Goal: Task Accomplishment & Management: Use online tool/utility

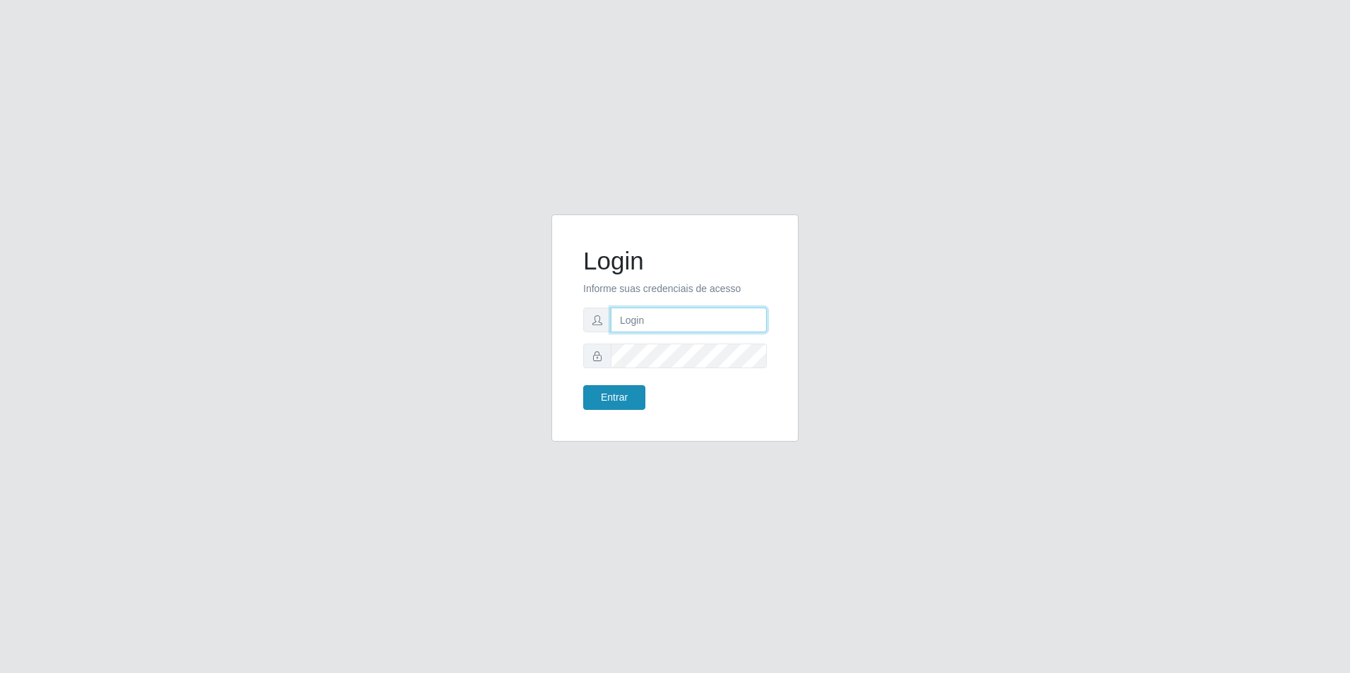
type input "paulo.campi@extrabom.com.br"
click at [633, 396] on button "Entrar" at bounding box center [614, 397] width 62 height 25
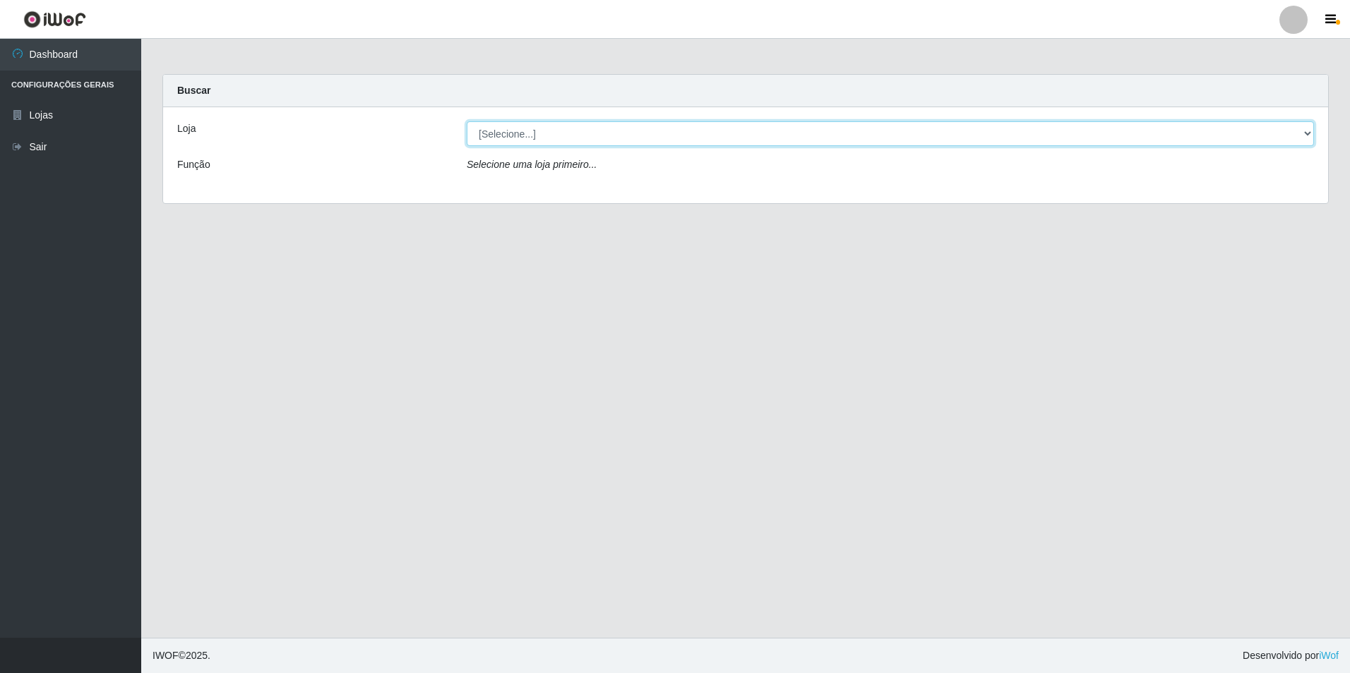
drag, startPoint x: 755, startPoint y: 136, endPoint x: 761, endPoint y: 148, distance: 13.3
click at [755, 136] on select "[Selecione...] Extrabom - Loja 57 Anchieta" at bounding box center [890, 133] width 847 height 25
select select "470"
click at [467, 121] on select "[Selecione...] Extrabom - Loja 57 Anchieta" at bounding box center [890, 133] width 847 height 25
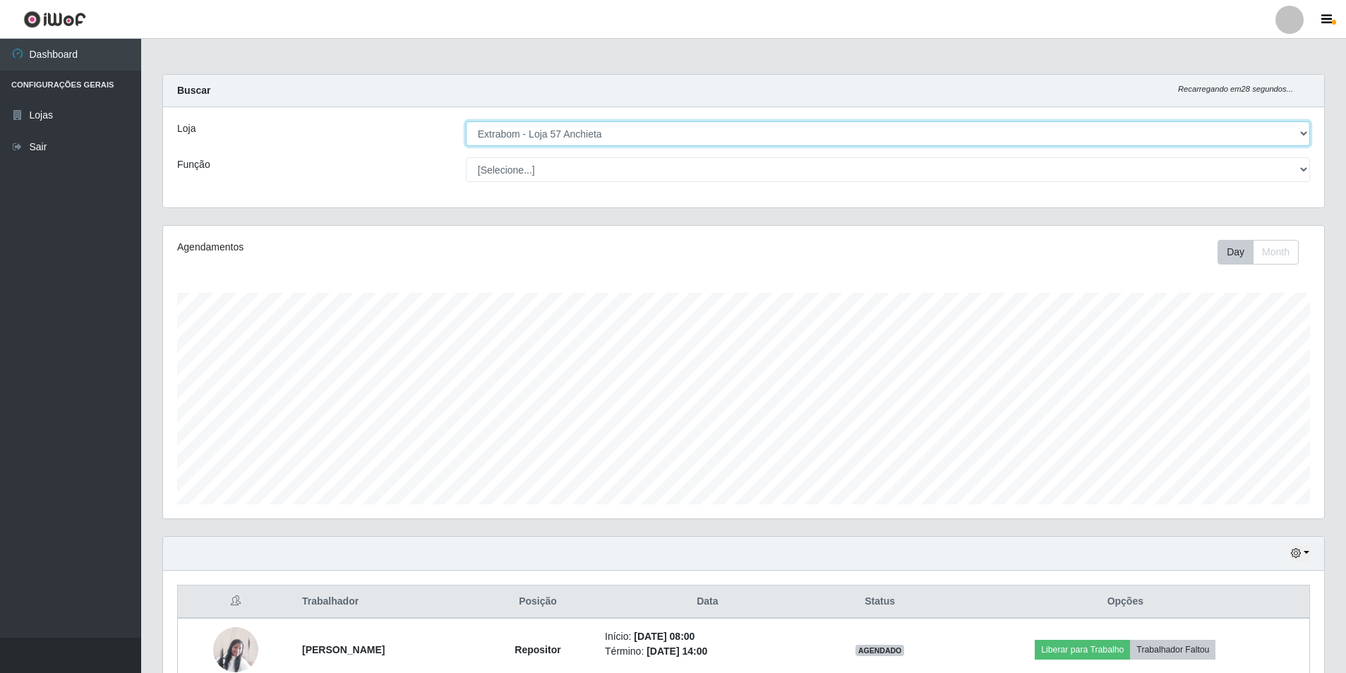
scroll to position [423, 0]
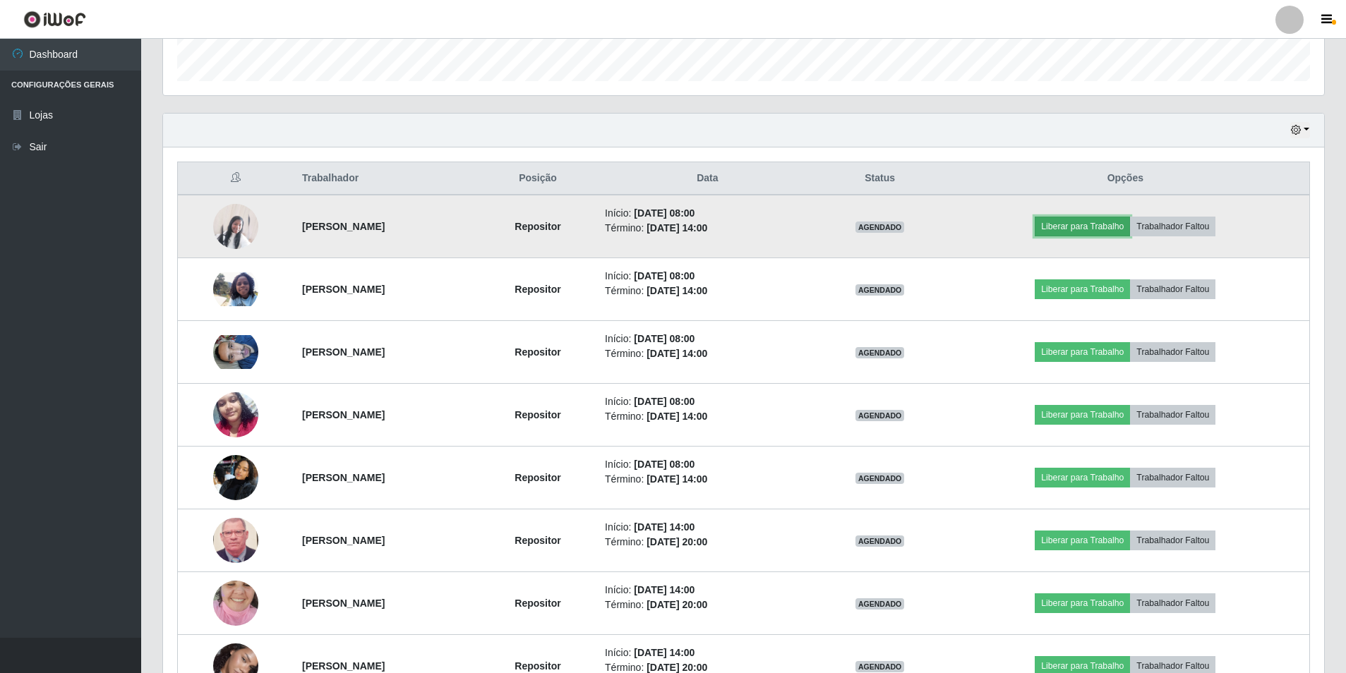
click at [1100, 224] on button "Liberar para Trabalho" at bounding box center [1082, 227] width 95 height 20
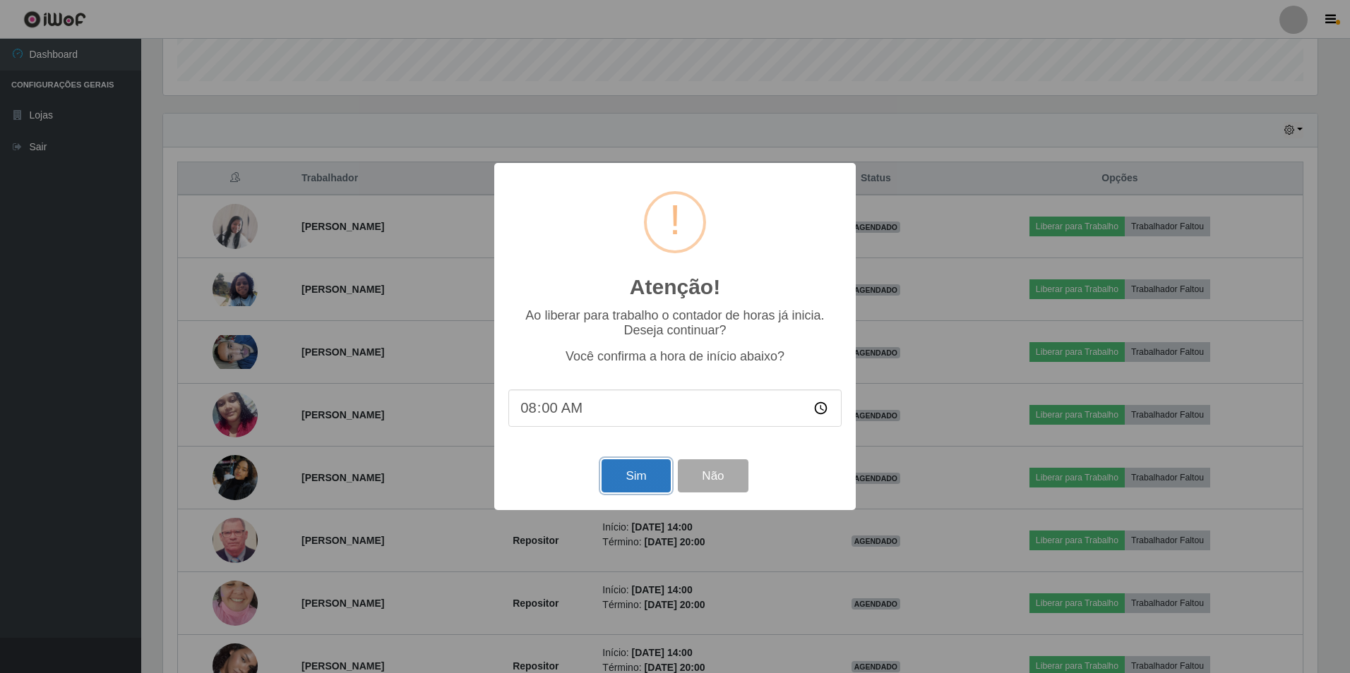
click at [620, 476] on button "Sim" at bounding box center [635, 475] width 68 height 33
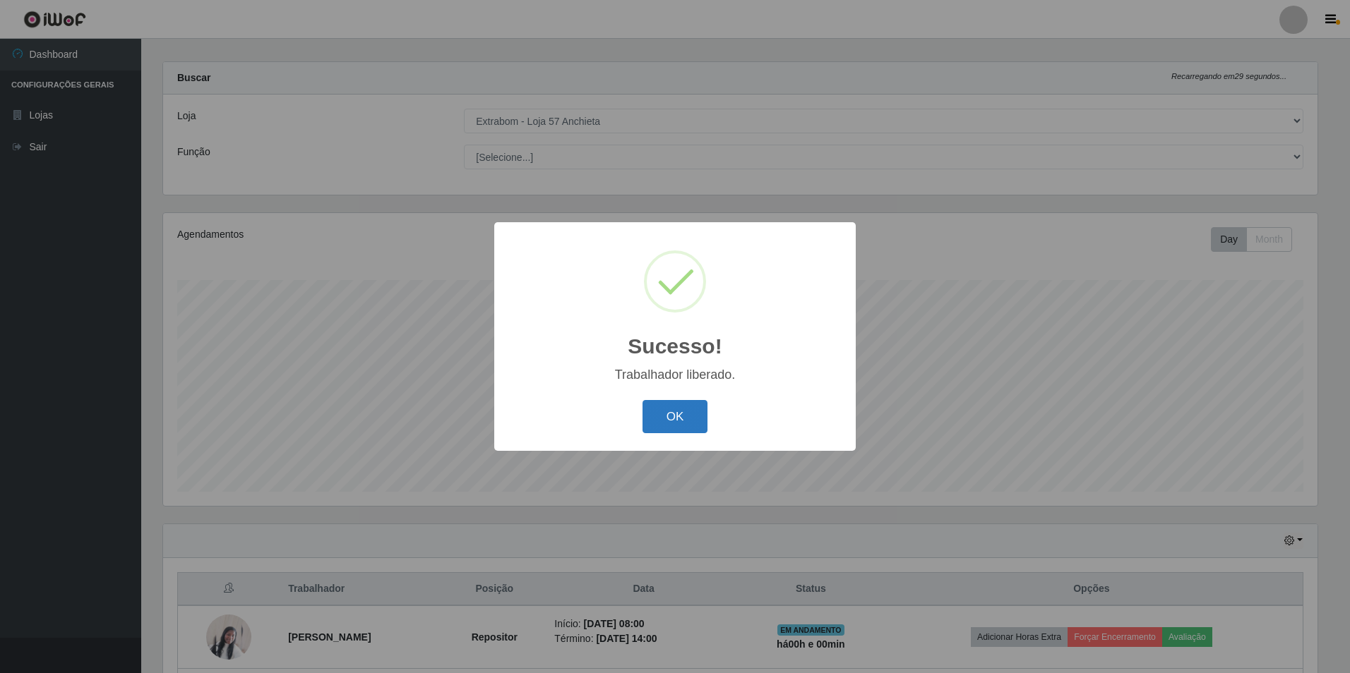
click at [673, 409] on button "OK" at bounding box center [675, 416] width 66 height 33
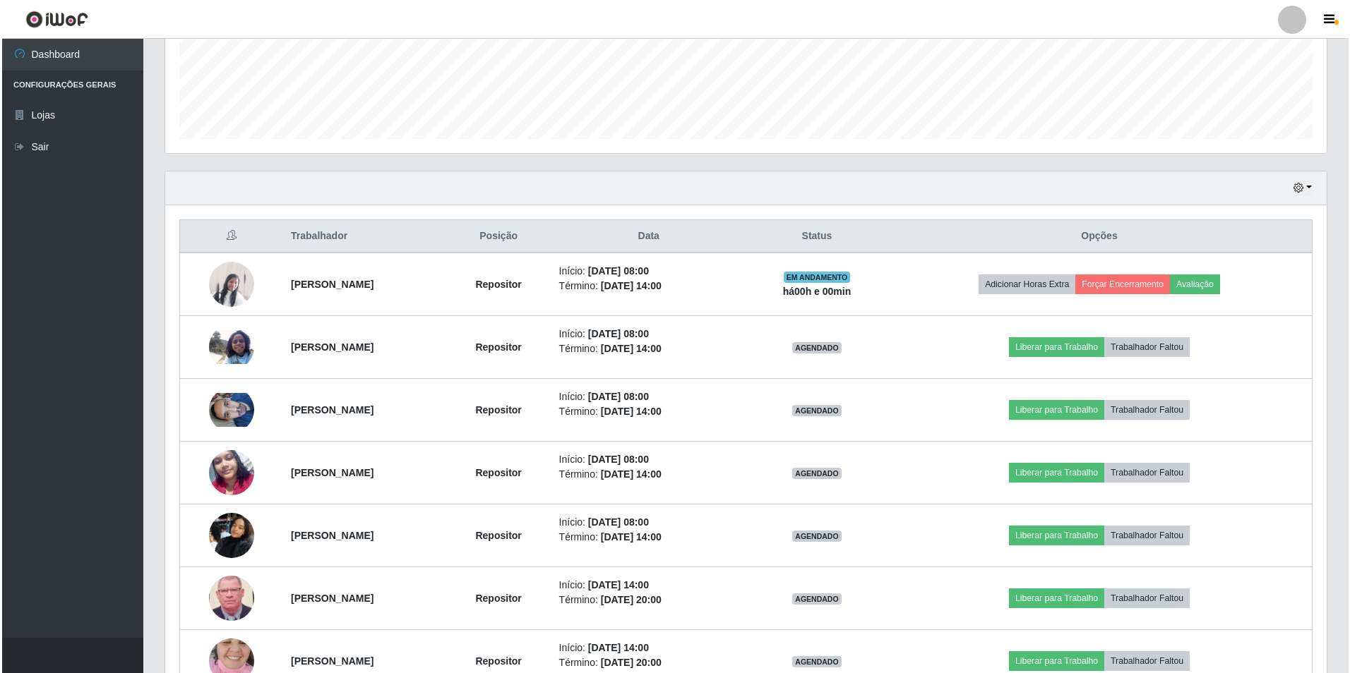
scroll to position [436, 0]
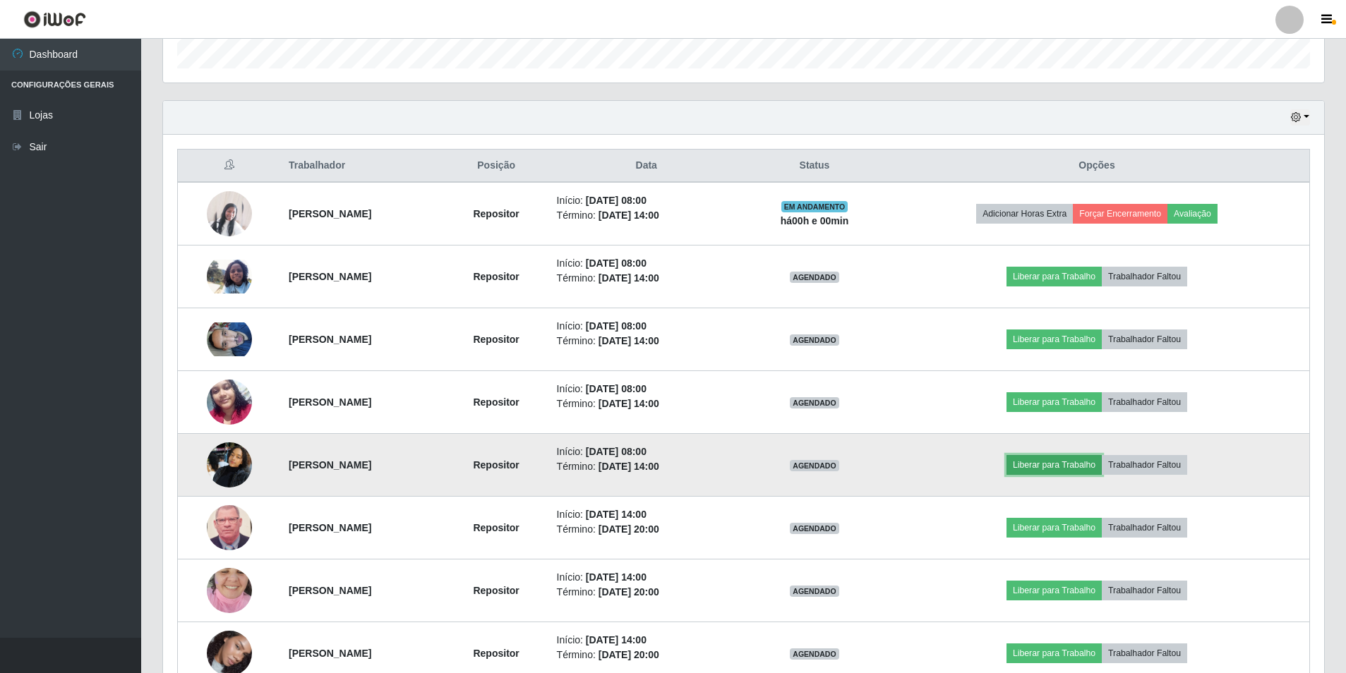
click at [1069, 469] on button "Liberar para Trabalho" at bounding box center [1053, 465] width 95 height 20
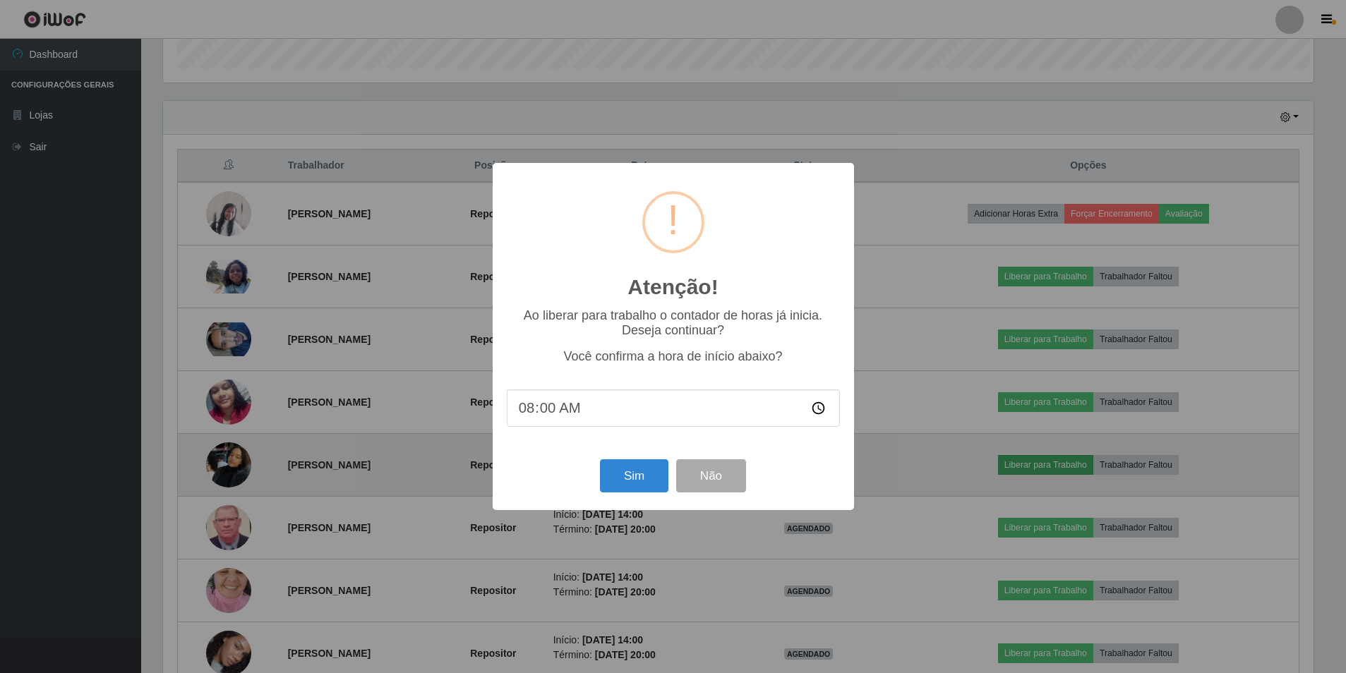
scroll to position [293, 1154]
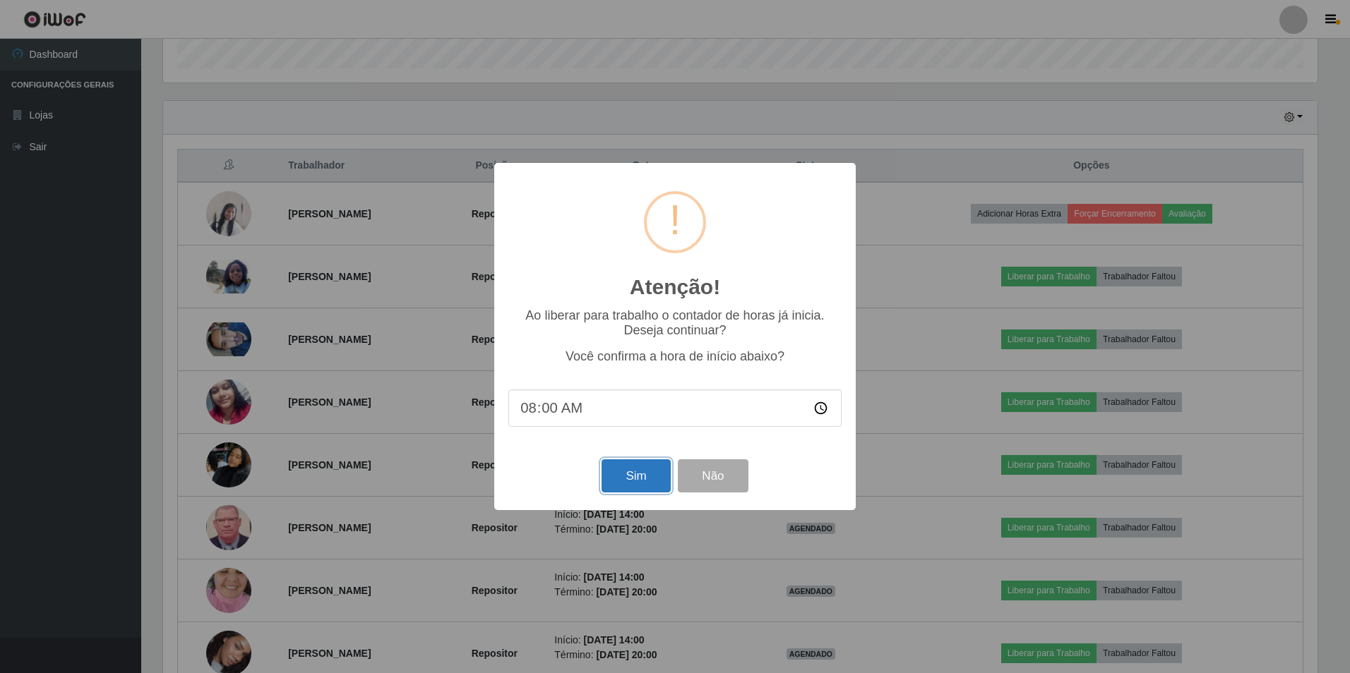
click at [654, 483] on button "Sim" at bounding box center [635, 475] width 68 height 33
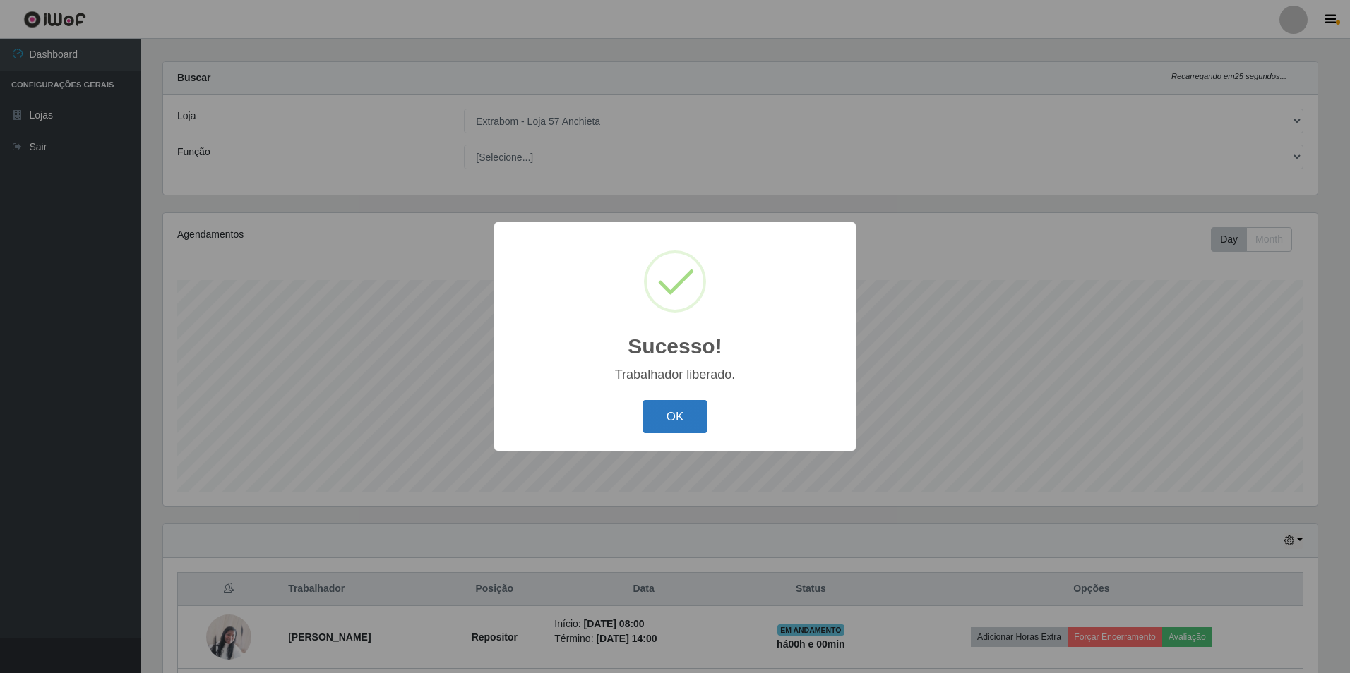
click at [675, 410] on button "OK" at bounding box center [675, 416] width 66 height 33
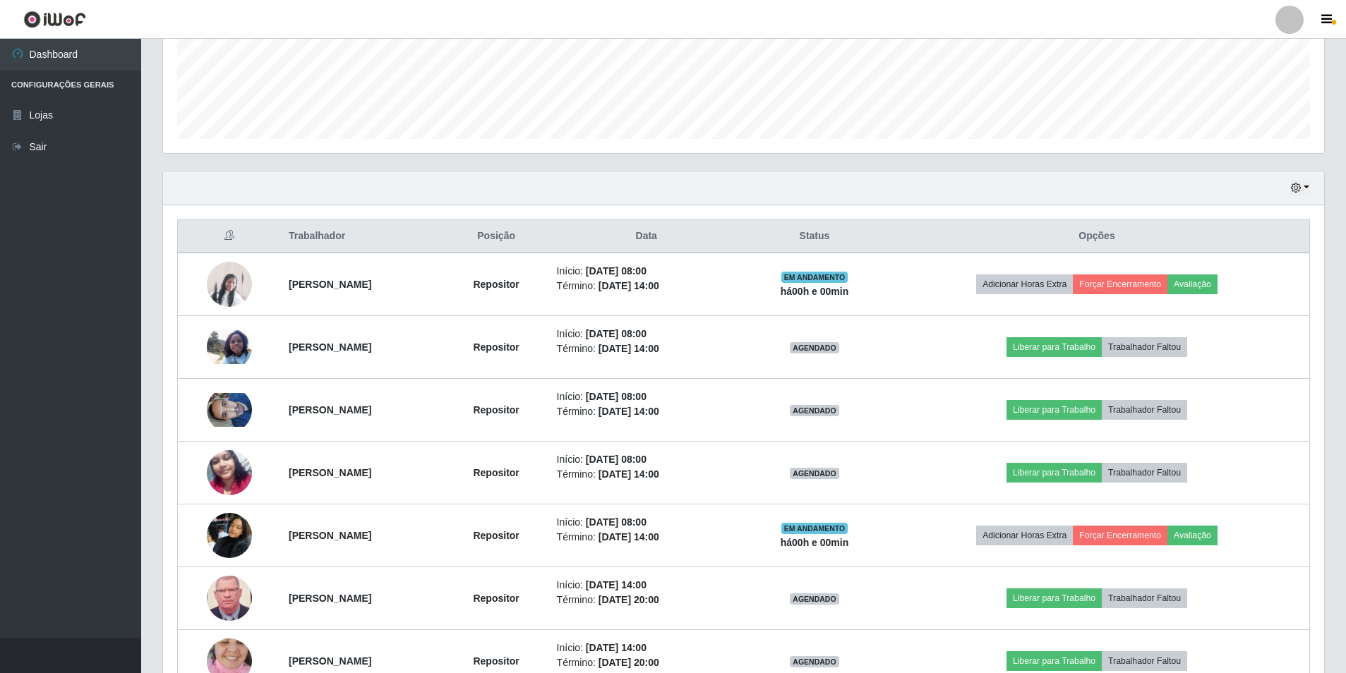
scroll to position [507, 0]
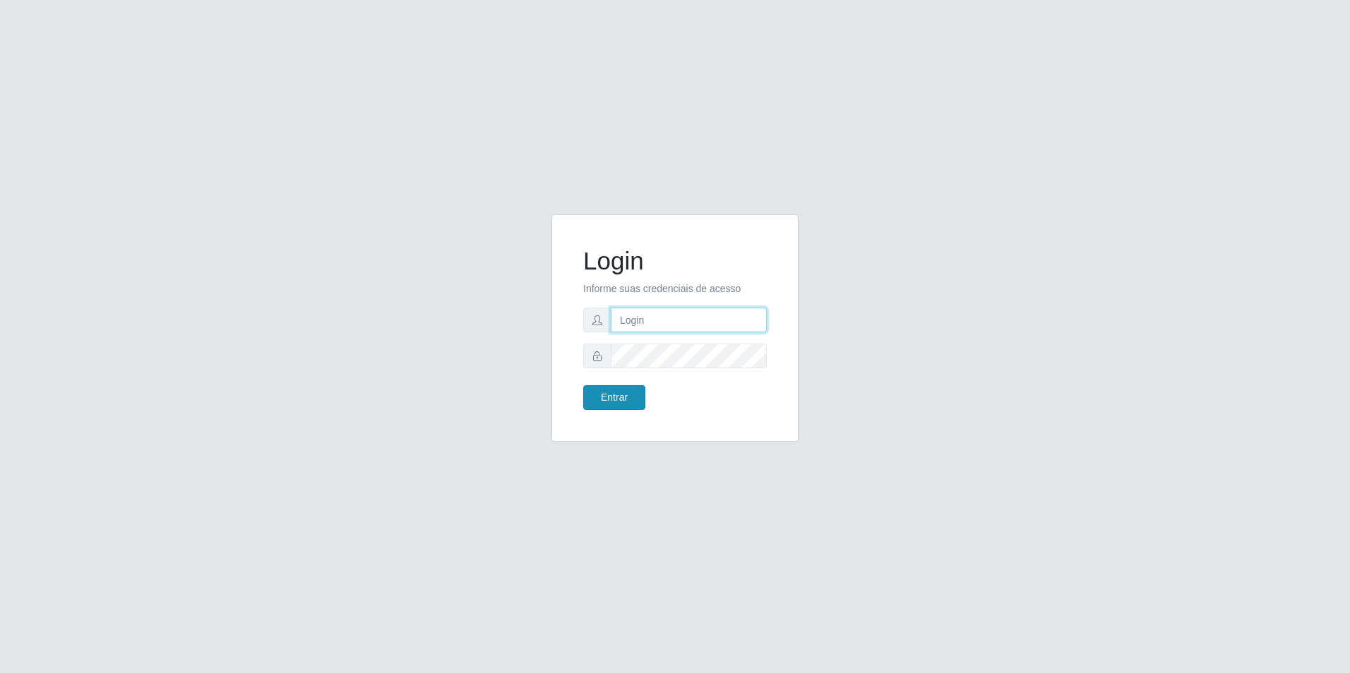
type input "paulo.campi@extrabom.com.br"
click at [625, 399] on button "Entrar" at bounding box center [614, 397] width 62 height 25
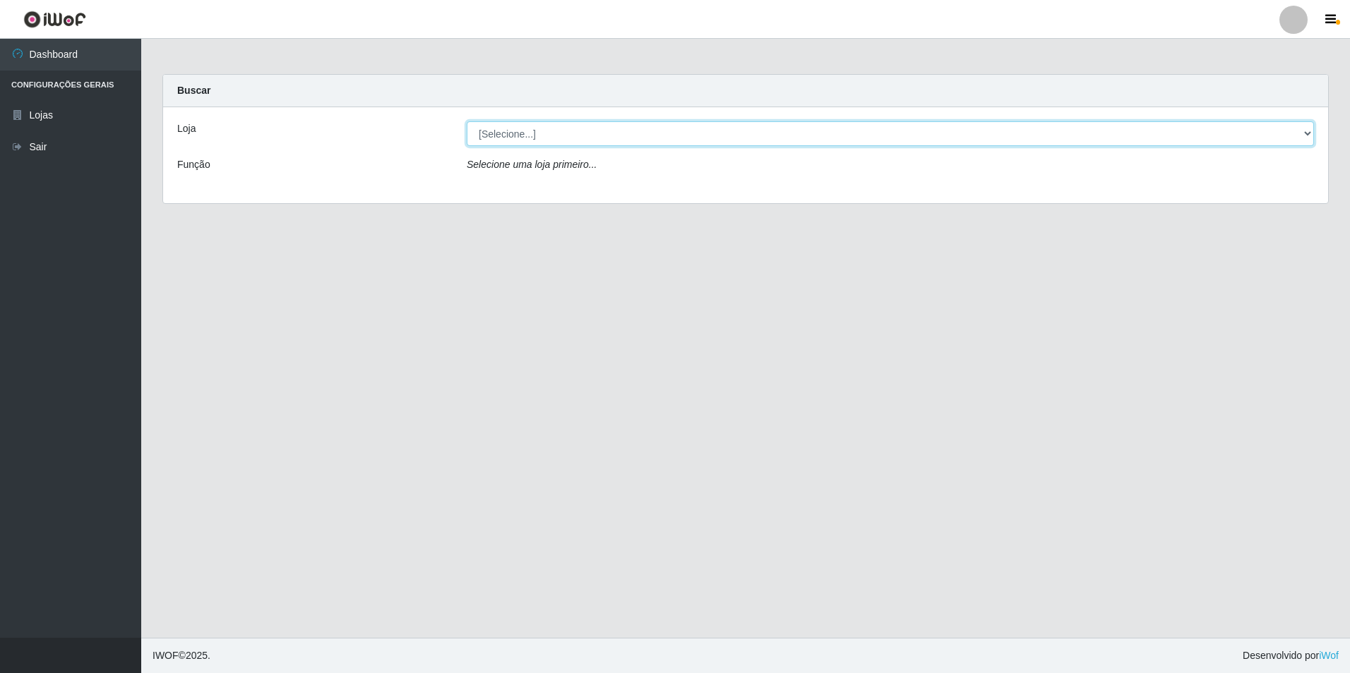
click at [569, 134] on select "[Selecione...] Extrabom - Loja 57 Anchieta" at bounding box center [890, 133] width 847 height 25
select select "470"
click at [467, 121] on select "[Selecione...] Extrabom - Loja 57 Anchieta" at bounding box center [890, 133] width 847 height 25
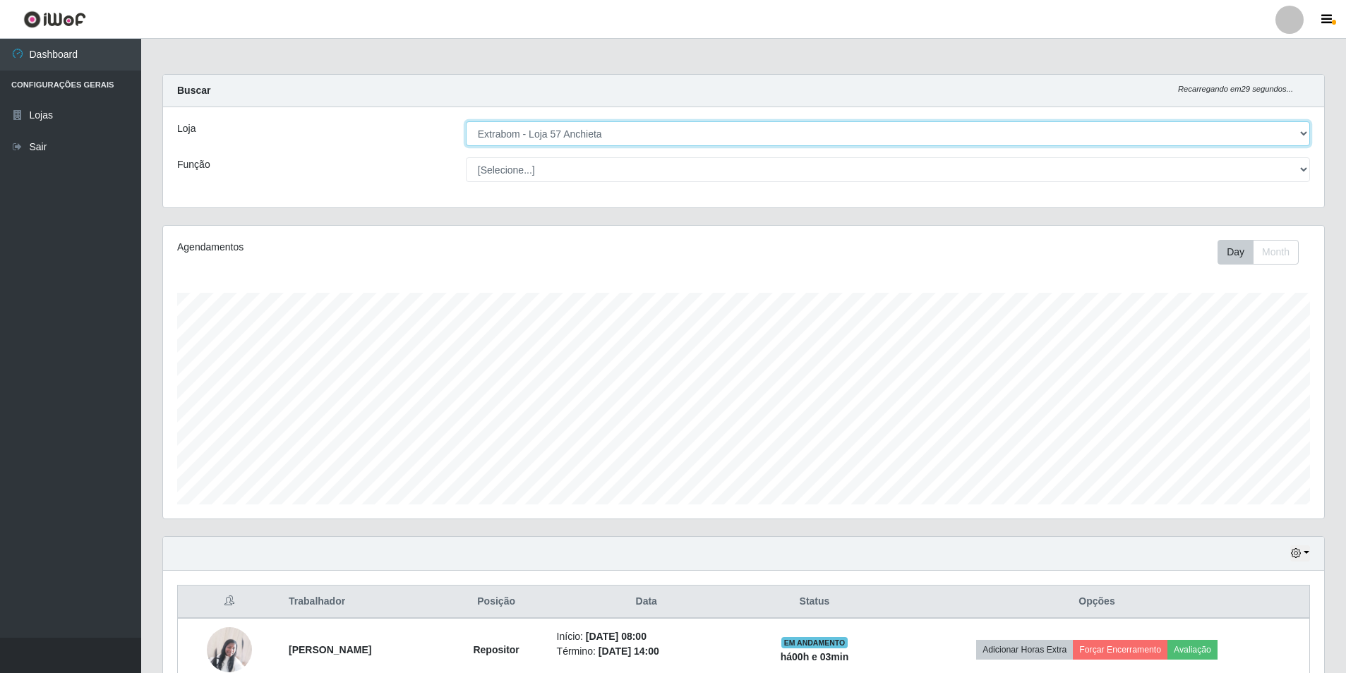
scroll to position [282, 0]
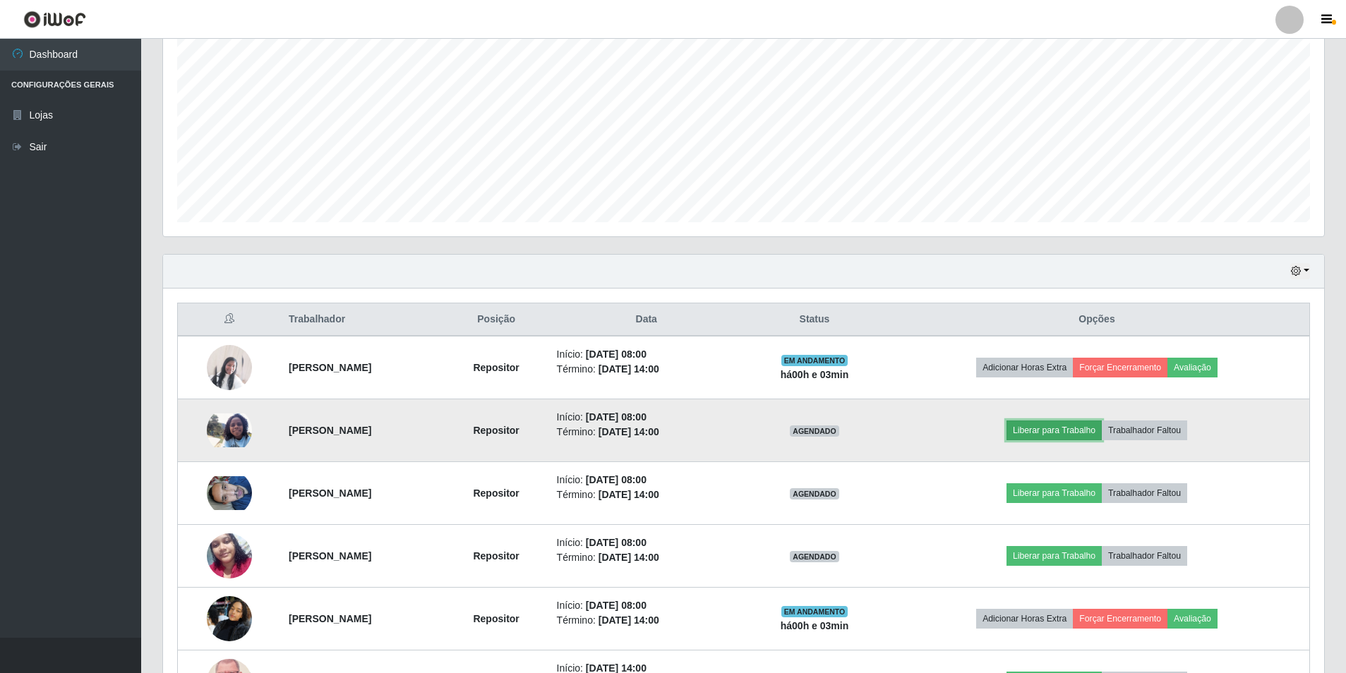
click at [1075, 427] on button "Liberar para Trabalho" at bounding box center [1053, 431] width 95 height 20
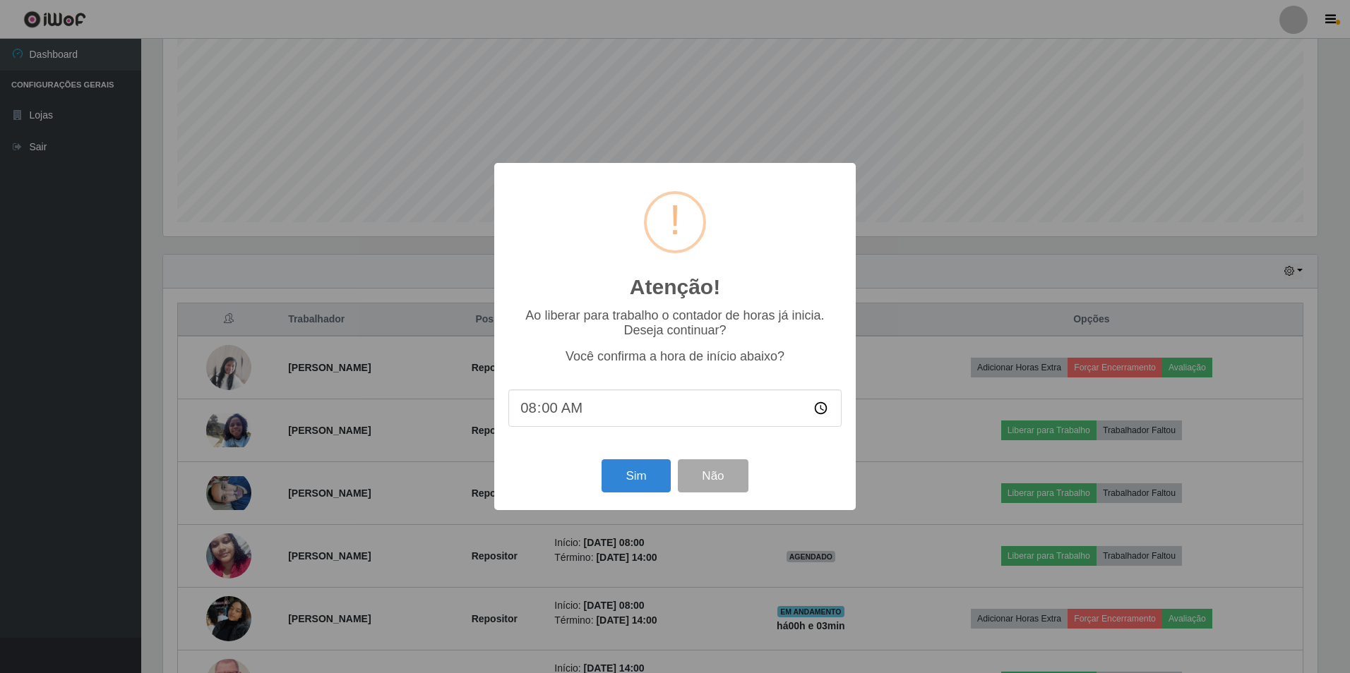
click at [551, 406] on input "08:00" at bounding box center [674, 408] width 333 height 37
type input "08:03"
click at [637, 481] on button "Sim" at bounding box center [635, 475] width 68 height 33
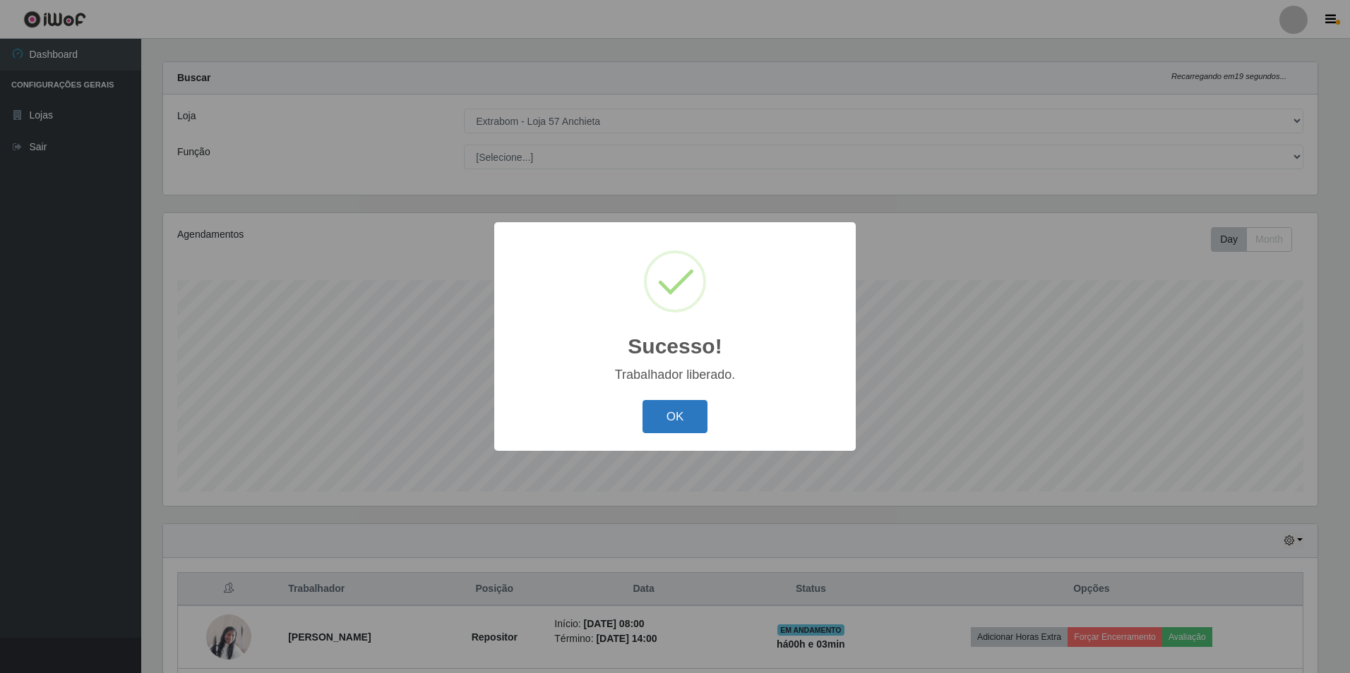
click at [677, 416] on button "OK" at bounding box center [675, 416] width 66 height 33
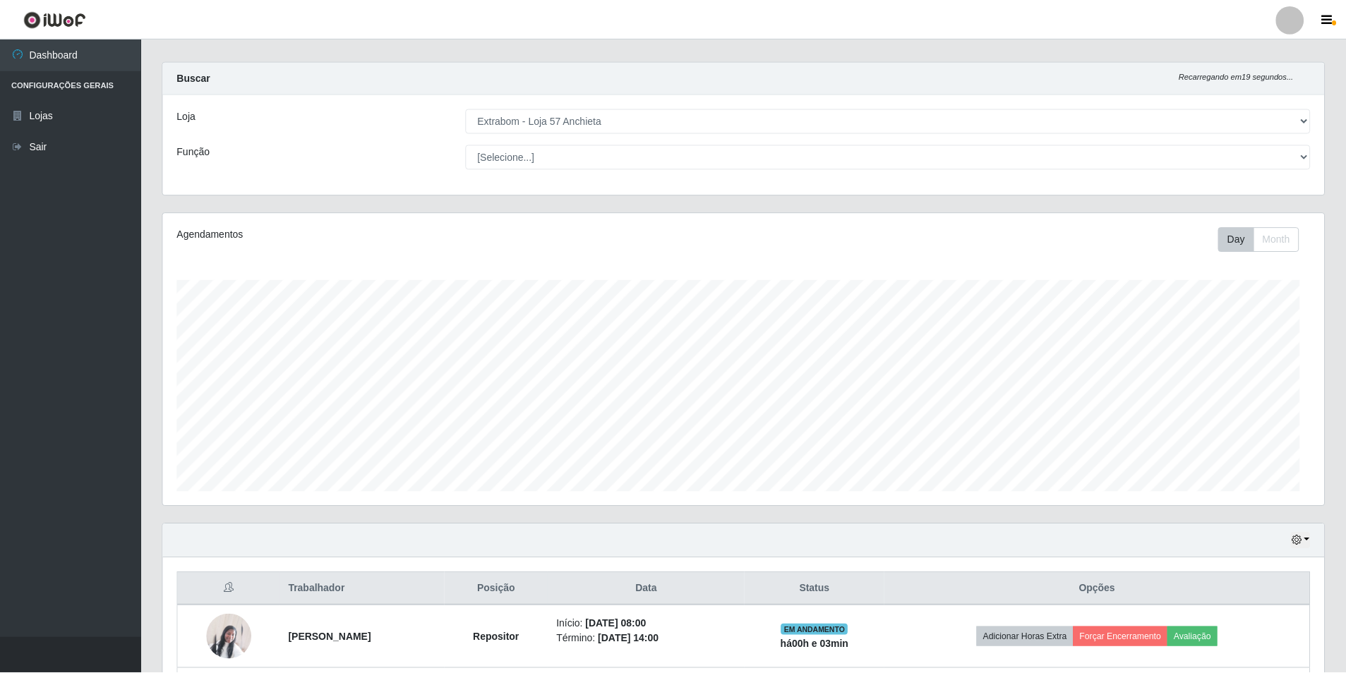
scroll to position [293, 1161]
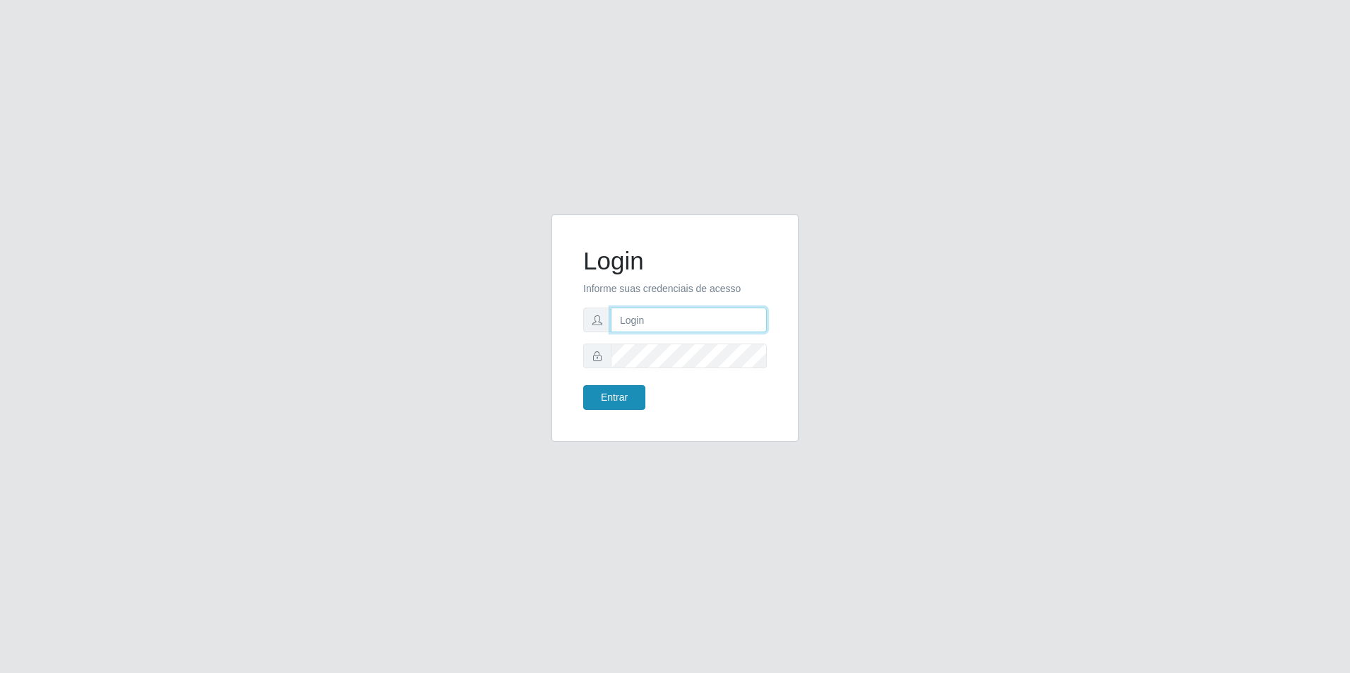
type input "[EMAIL_ADDRESS][DOMAIN_NAME]"
click at [623, 399] on button "Entrar" at bounding box center [614, 397] width 62 height 25
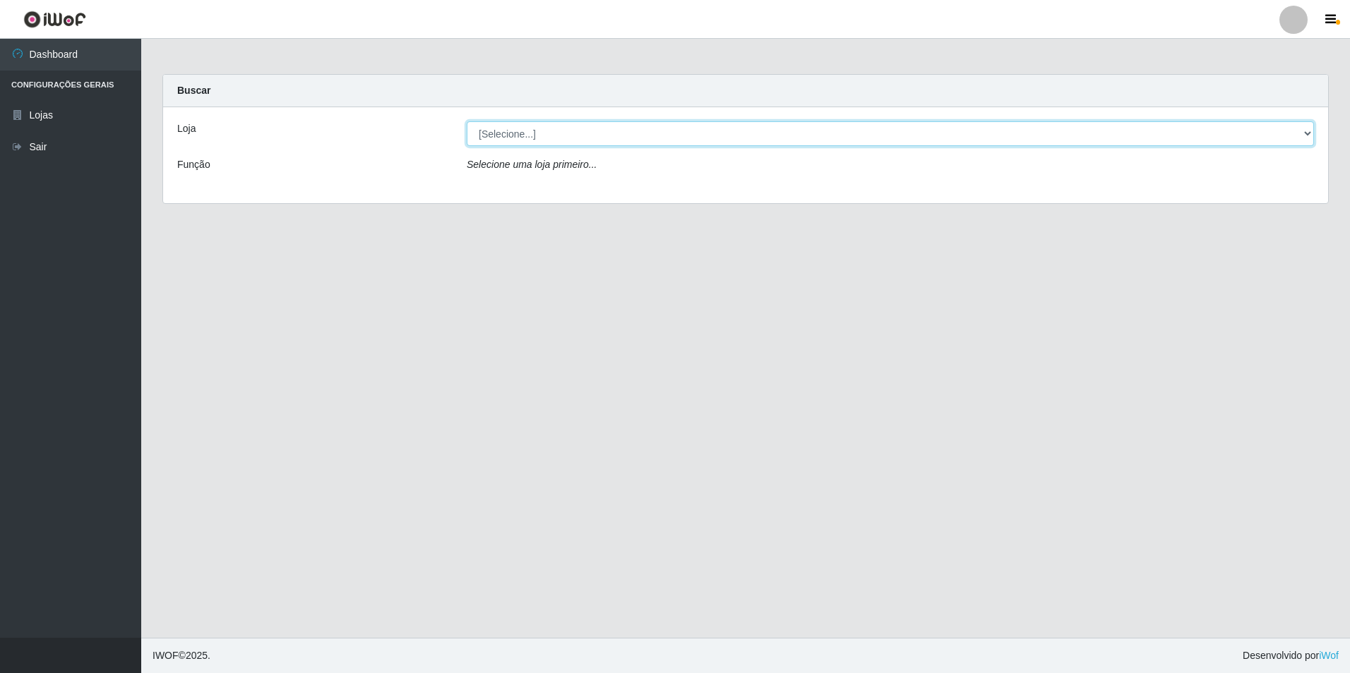
click at [671, 131] on select "[Selecione...] Extrabom - Loja 57 Anchieta" at bounding box center [890, 133] width 847 height 25
select select "470"
click at [467, 121] on select "[Selecione...] Extrabom - Loja 57 Anchieta" at bounding box center [890, 133] width 847 height 25
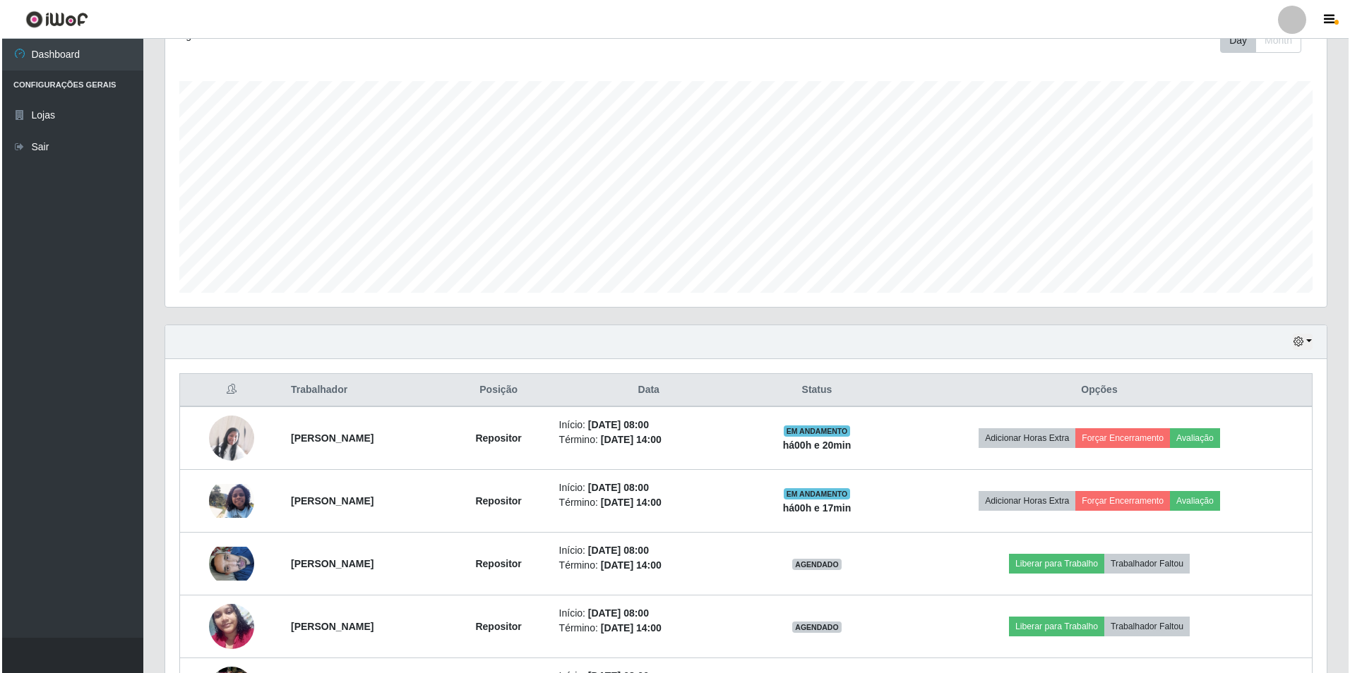
scroll to position [353, 0]
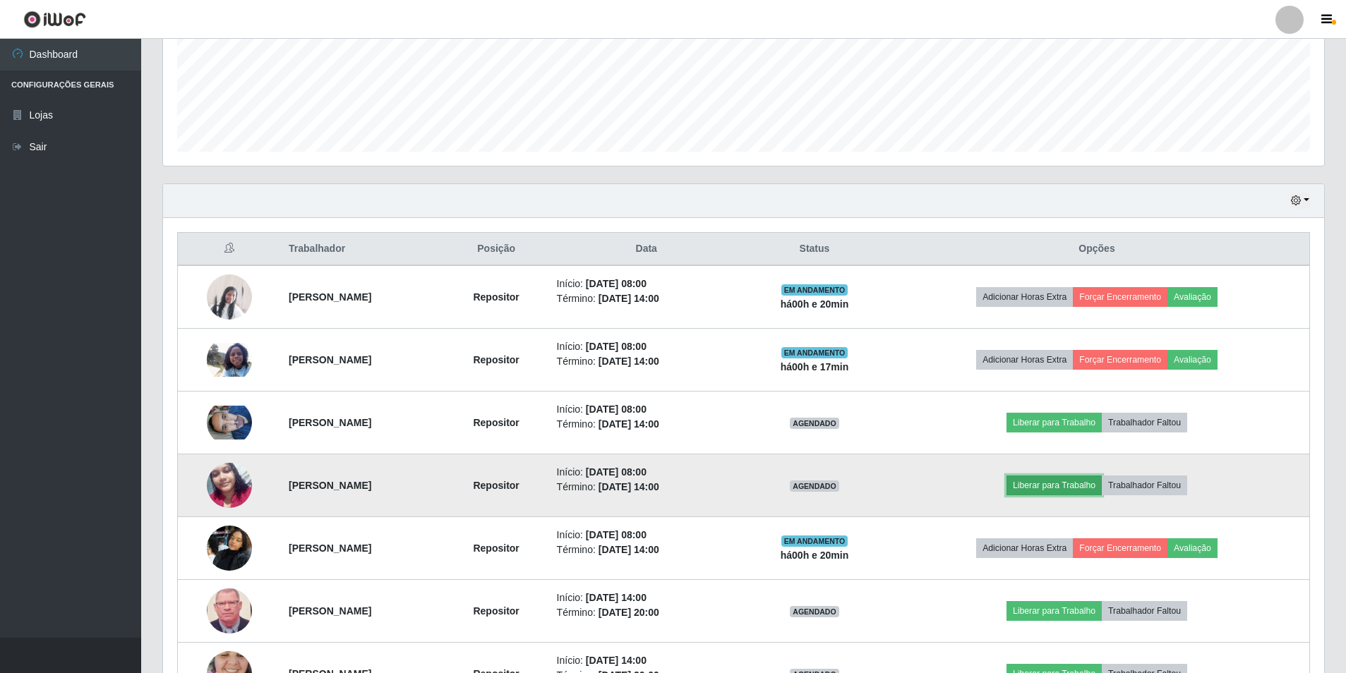
click at [1077, 486] on button "Liberar para Trabalho" at bounding box center [1053, 486] width 95 height 20
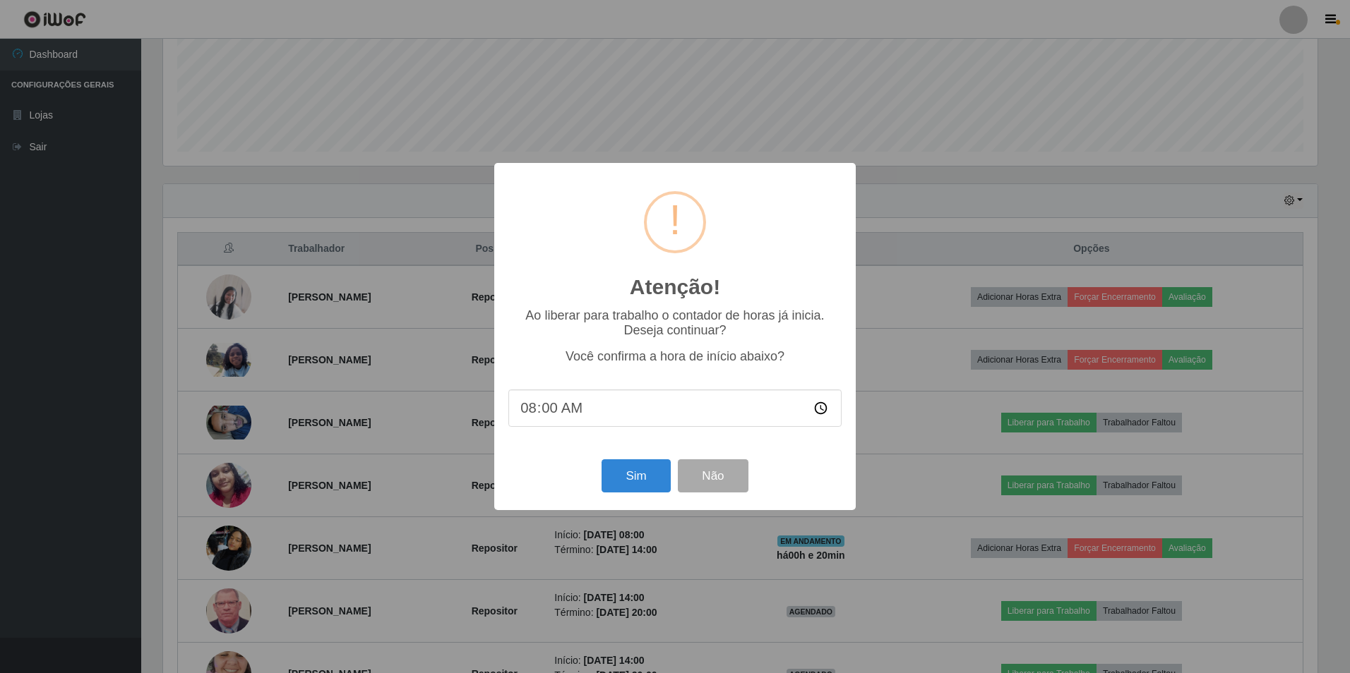
click at [553, 415] on input "08:00" at bounding box center [674, 408] width 333 height 37
type input "08:20"
click at [629, 474] on button "Sim" at bounding box center [635, 475] width 68 height 33
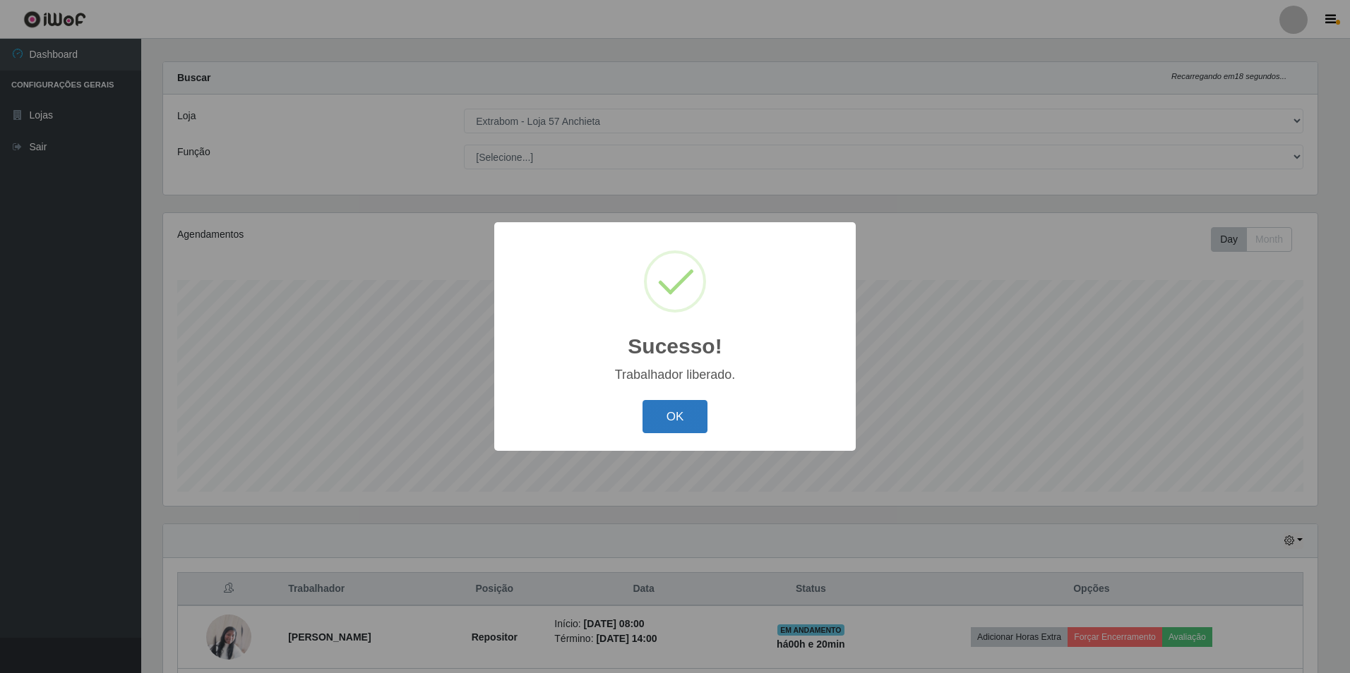
click at [679, 425] on button "OK" at bounding box center [675, 416] width 66 height 33
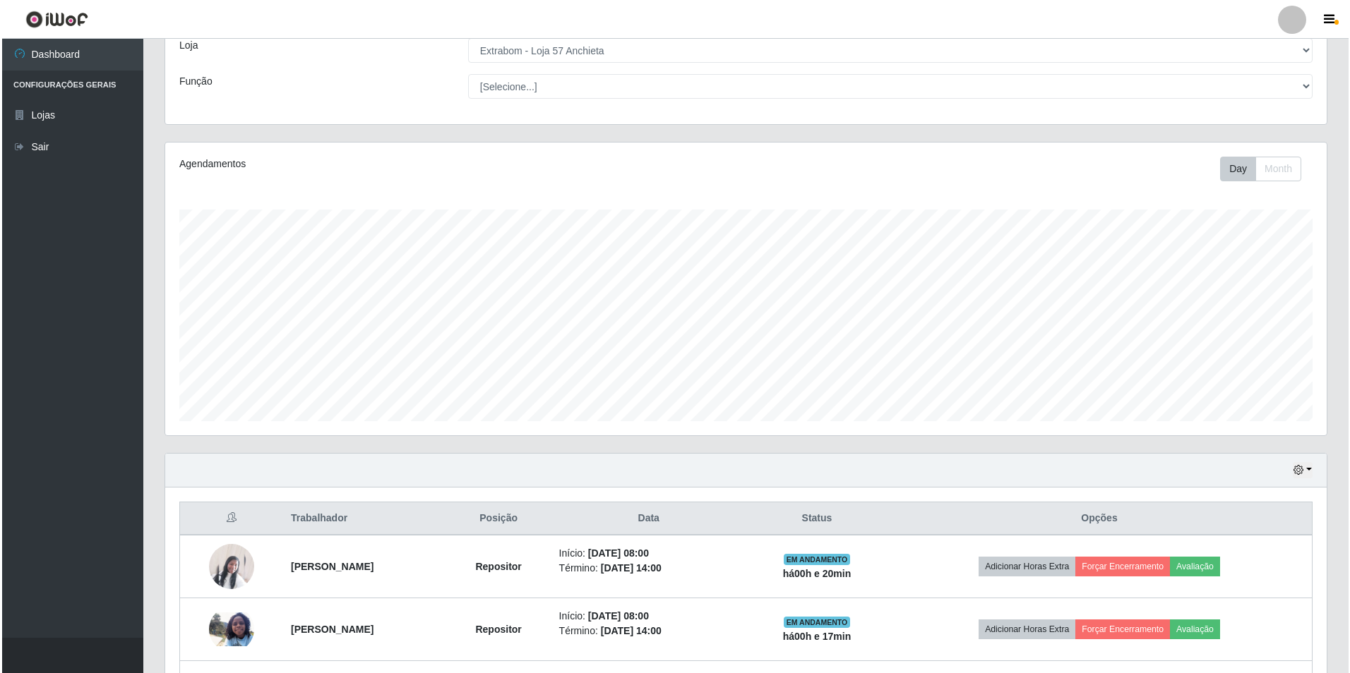
scroll to position [154, 0]
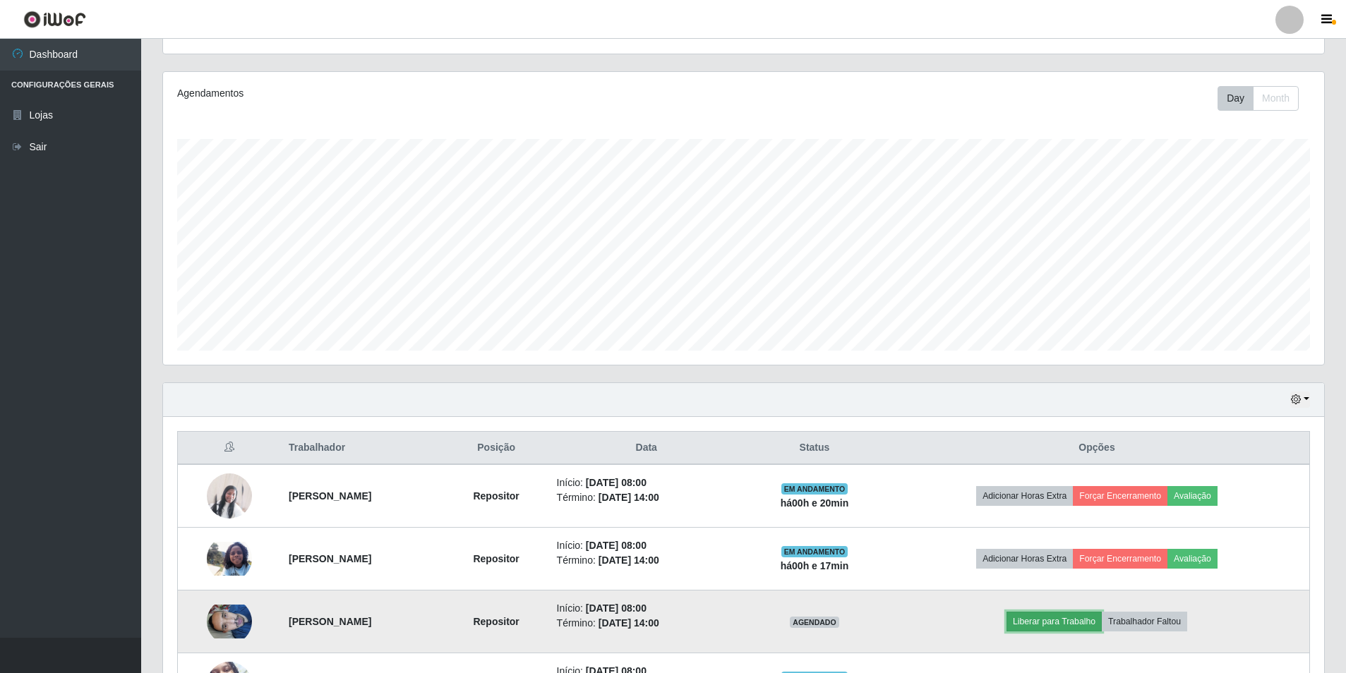
click at [1042, 615] on button "Liberar para Trabalho" at bounding box center [1053, 622] width 95 height 20
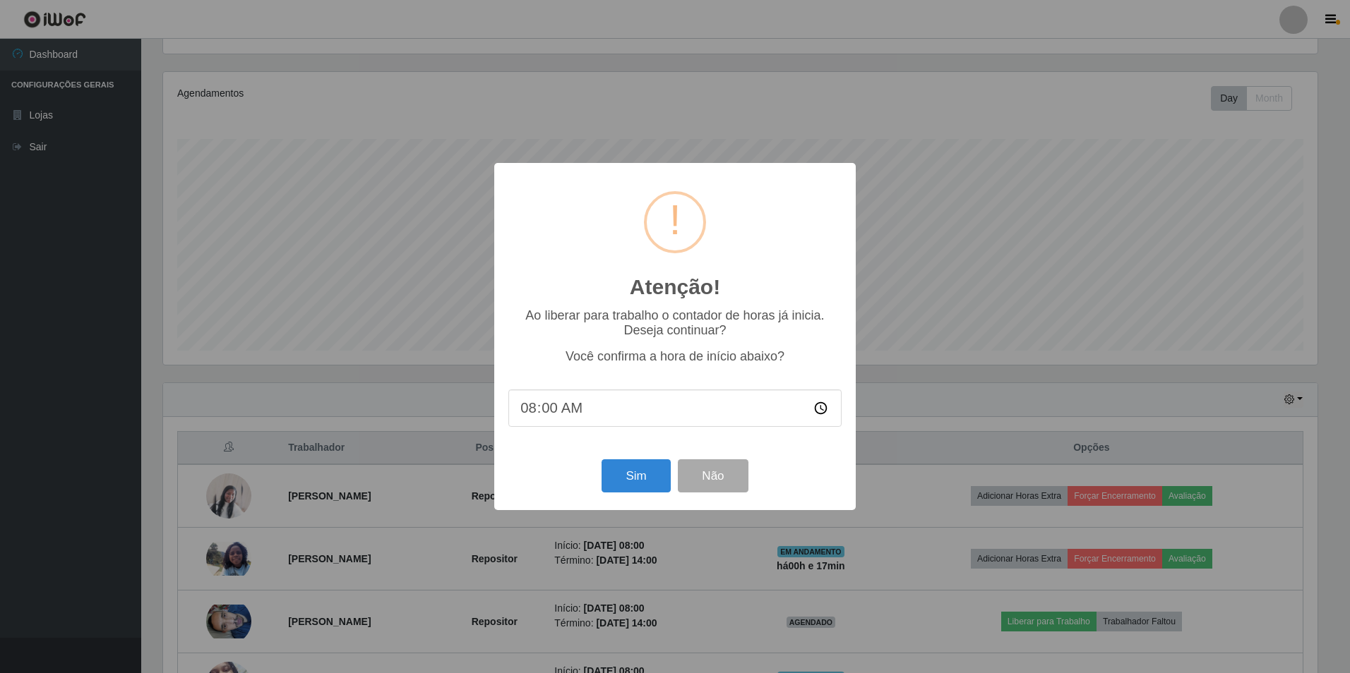
click at [552, 411] on input "08:00" at bounding box center [674, 408] width 333 height 37
type input "08:20"
click at [618, 486] on button "Sim" at bounding box center [635, 475] width 68 height 33
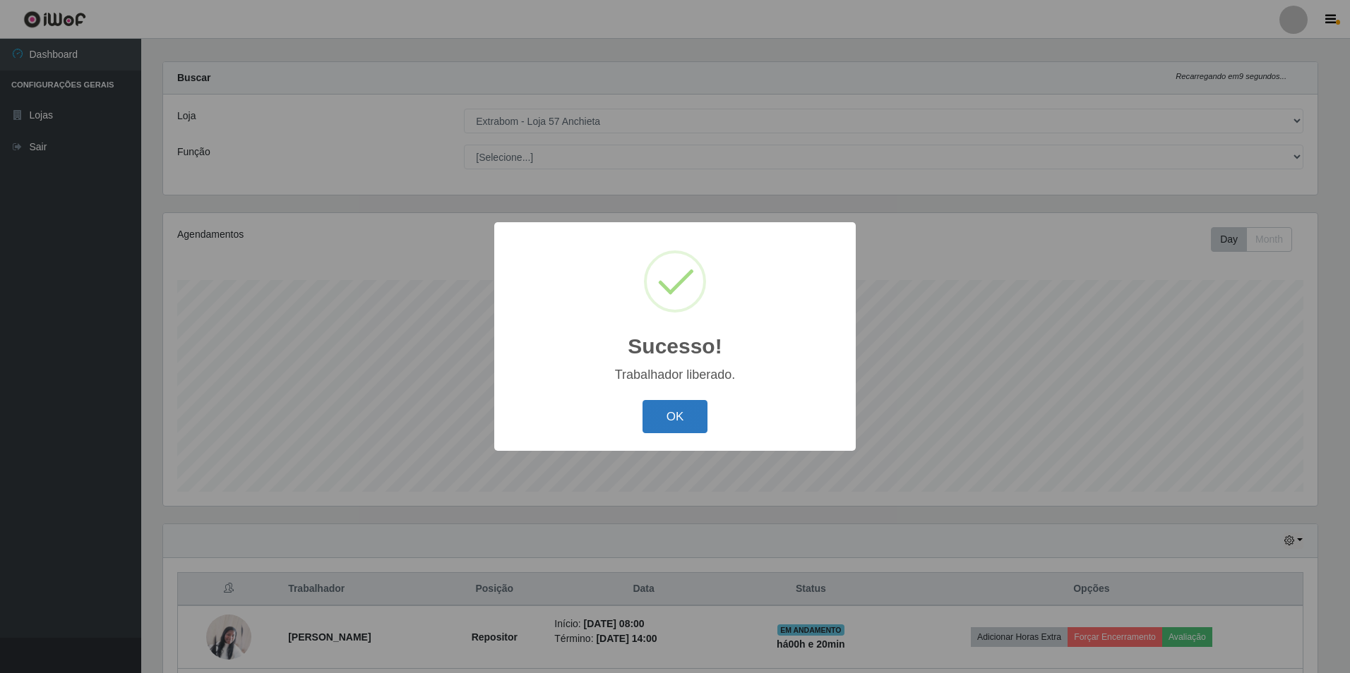
click at [644, 423] on button "OK" at bounding box center [675, 416] width 66 height 33
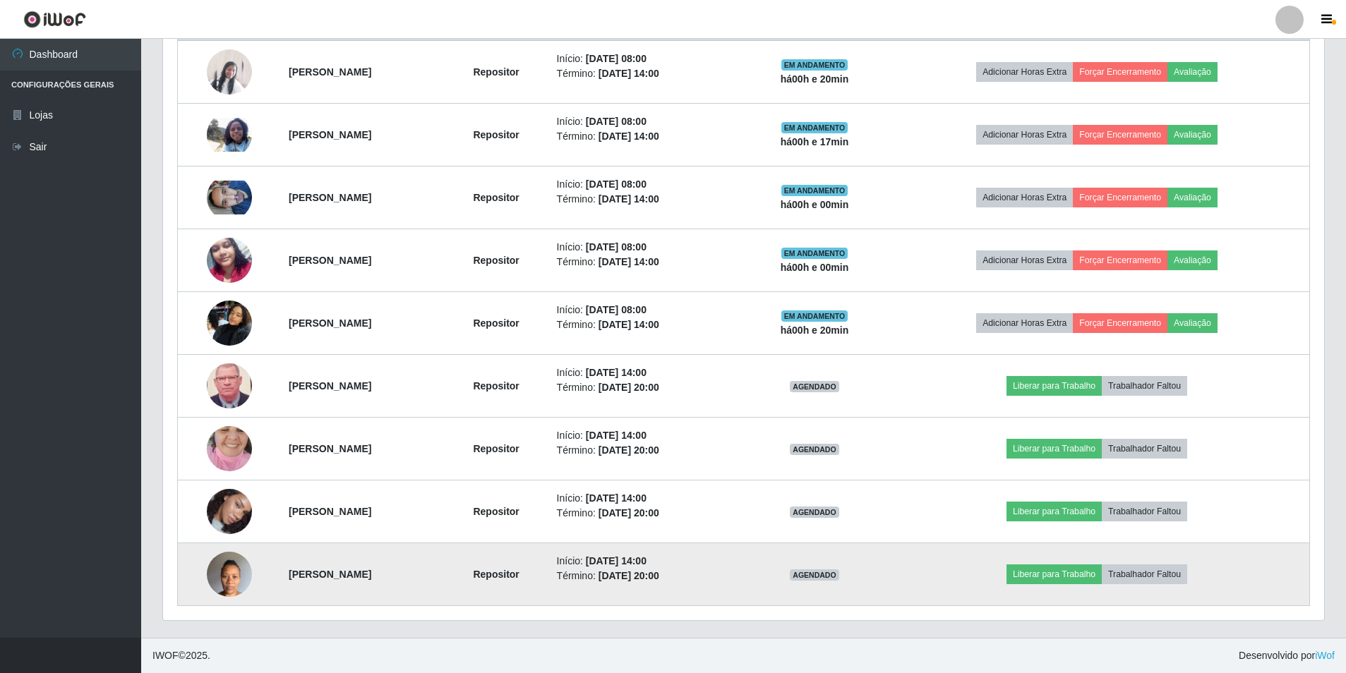
scroll to position [155, 0]
